Goal: Task Accomplishment & Management: Manage account settings

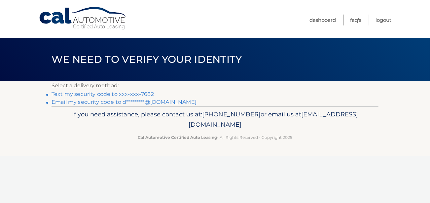
click at [113, 103] on link "Email my security code to d*********@aol.com" at bounding box center [124, 102] width 145 height 6
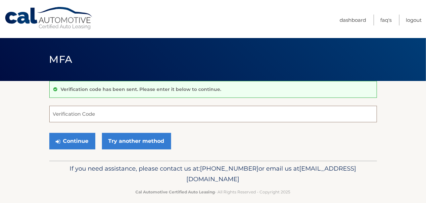
click at [84, 114] on input "Verification Code" at bounding box center [212, 114] width 327 height 17
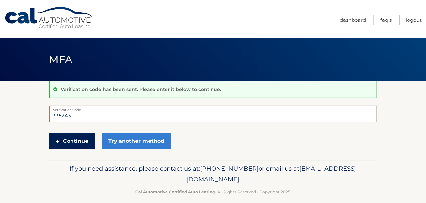
type input "335243"
click at [73, 139] on button "Continue" at bounding box center [72, 141] width 46 height 17
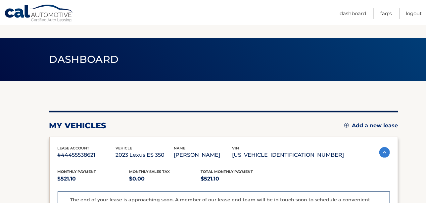
scroll to position [177, 0]
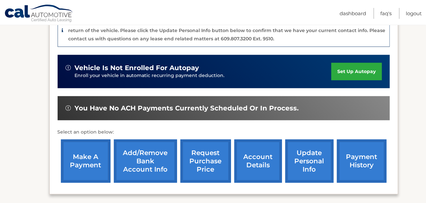
click at [250, 159] on link "account details" at bounding box center [258, 161] width 48 height 43
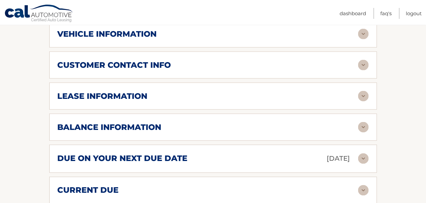
scroll to position [326, 0]
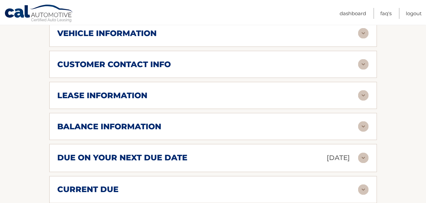
click at [362, 123] on img at bounding box center [363, 126] width 11 height 11
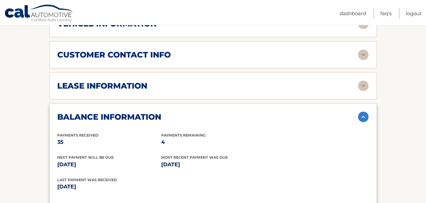
scroll to position [335, 0]
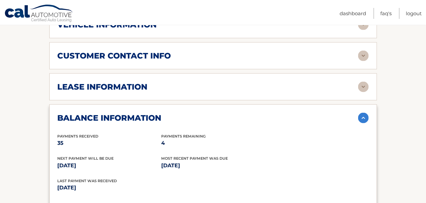
click at [362, 54] on img at bounding box center [363, 56] width 11 height 11
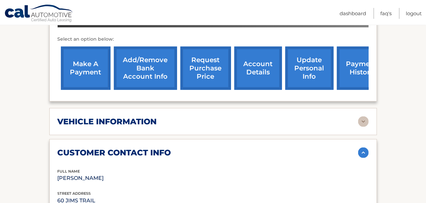
scroll to position [229, 0]
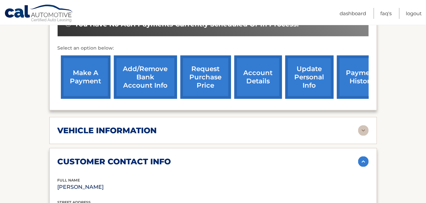
click at [312, 74] on link "update personal info" at bounding box center [309, 77] width 48 height 43
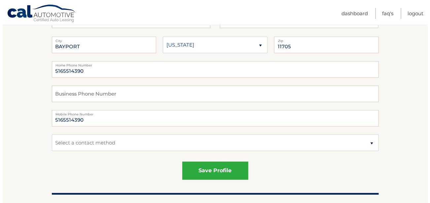
scroll to position [118, 0]
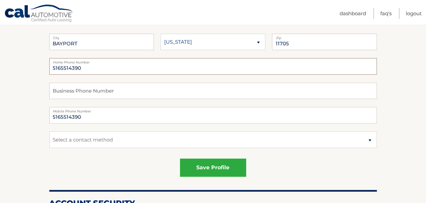
drag, startPoint x: 89, startPoint y: 68, endPoint x: 45, endPoint y: 69, distance: 44.0
type input "5166807682"
drag, startPoint x: 84, startPoint y: 118, endPoint x: 42, endPoint y: 112, distance: 42.1
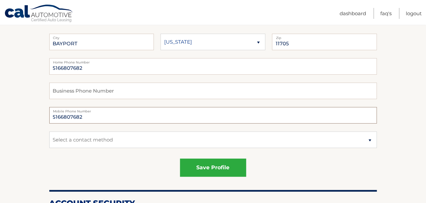
type input "5166807682"
click at [369, 139] on select "Select a contact method Mobile Home" at bounding box center [212, 140] width 327 height 17
select select "1"
click at [49, 132] on select "Select a contact method Mobile Home" at bounding box center [212, 140] width 327 height 17
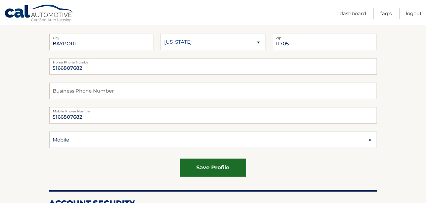
click at [207, 168] on button "save profile" at bounding box center [213, 168] width 66 height 18
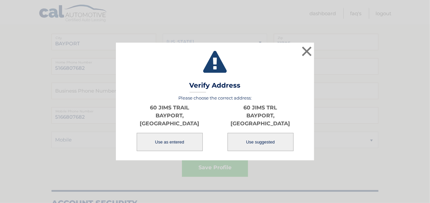
click at [255, 139] on button "Use suggested" at bounding box center [261, 142] width 66 height 18
type input "60 JIMS TRL"
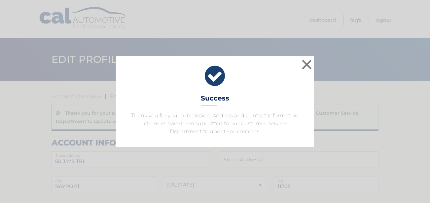
click at [256, 137] on div "× Success Thank you for your submission. Address and Contact Information change…" at bounding box center [215, 101] width 198 height 91
click at [306, 64] on button "×" at bounding box center [307, 64] width 13 height 13
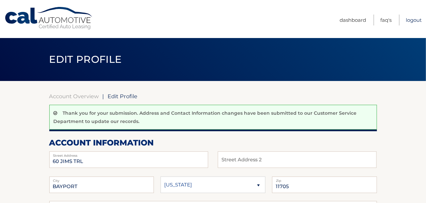
click at [405, 19] on link "Logout" at bounding box center [413, 20] width 16 height 11
